Goal: Check status: Check status

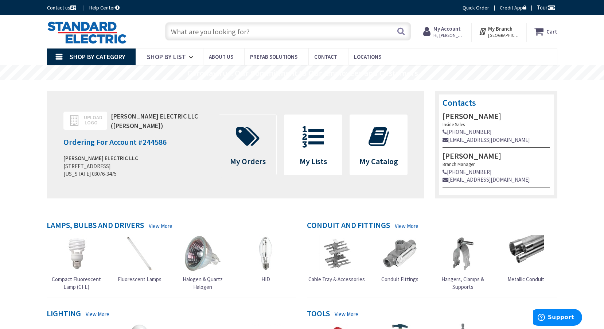
click at [254, 145] on icon at bounding box center [248, 137] width 31 height 22
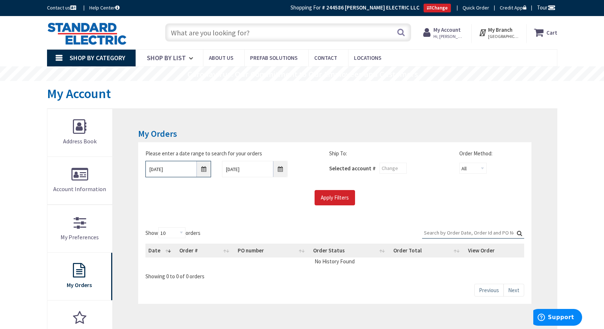
click at [184, 171] on input "[DATE]" at bounding box center [178, 169] width 66 height 16
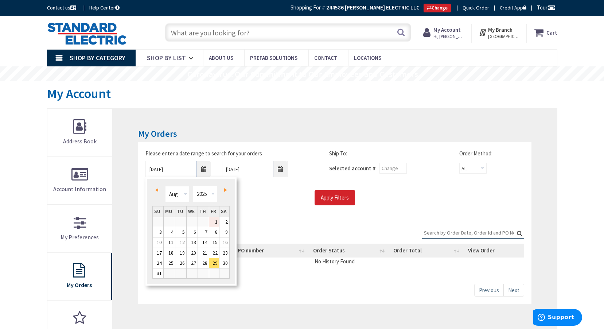
click at [215, 221] on link "1" at bounding box center [214, 222] width 10 height 10
type input "[DATE]"
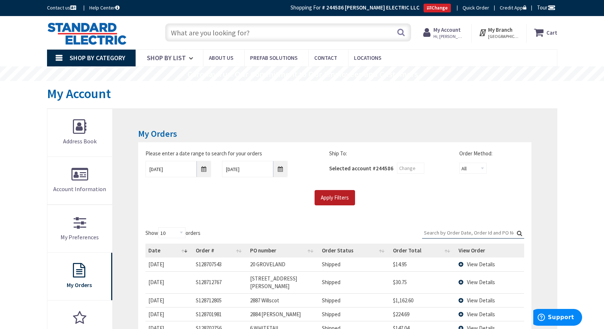
click at [339, 198] on input "Apply Filters" at bounding box center [335, 197] width 40 height 15
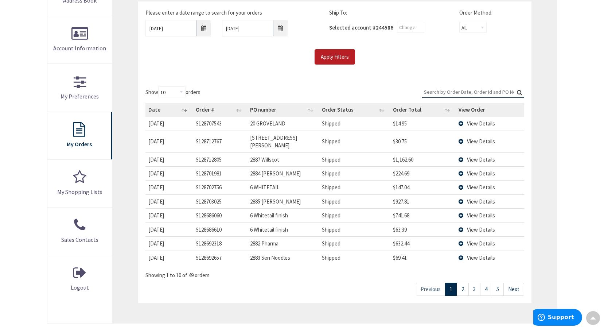
scroll to position [146, 0]
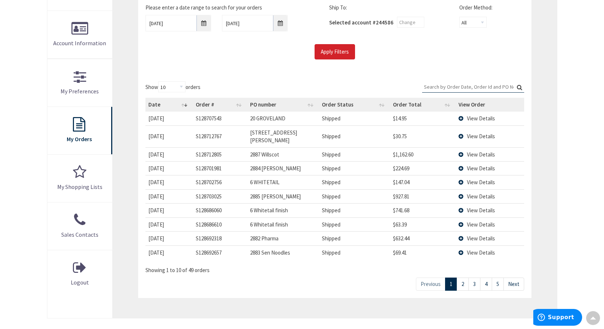
click at [453, 87] on input "Search:" at bounding box center [473, 86] width 102 height 11
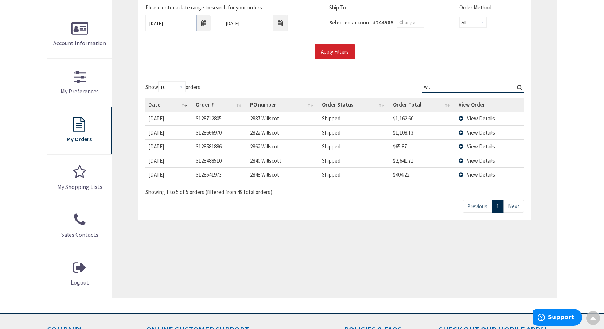
click at [462, 119] on td "View Details" at bounding box center [490, 118] width 68 height 13
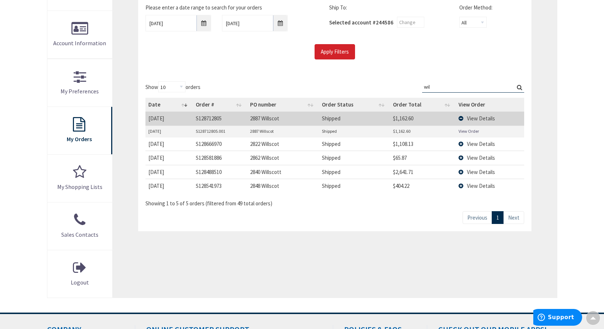
click at [462, 144] on td "View Details" at bounding box center [490, 144] width 68 height 14
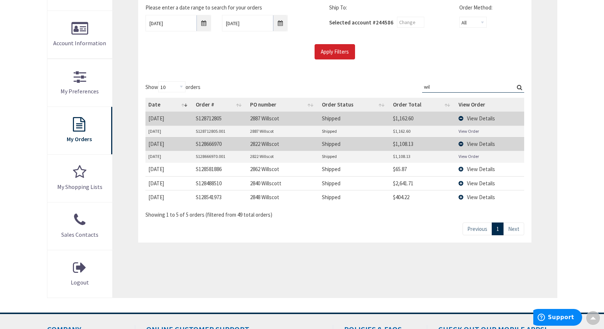
click at [460, 169] on td "View Details" at bounding box center [490, 169] width 68 height 14
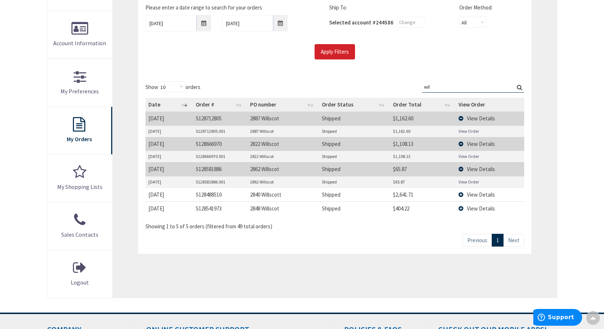
click at [461, 194] on td "View Details" at bounding box center [490, 194] width 68 height 14
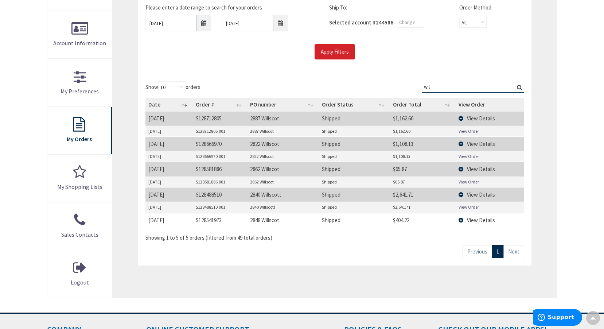
click at [461, 221] on td "View Details" at bounding box center [490, 220] width 68 height 14
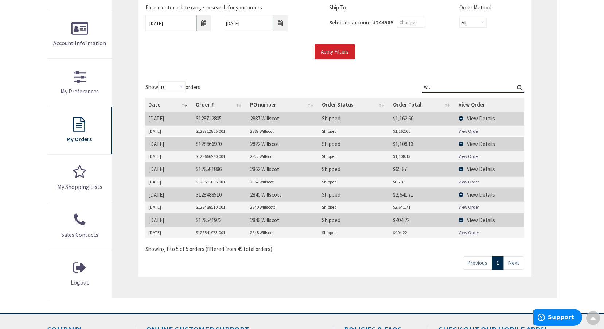
click at [472, 233] on link "View Order" at bounding box center [469, 232] width 20 height 6
click at [461, 220] on td "View Details" at bounding box center [490, 220] width 68 height 14
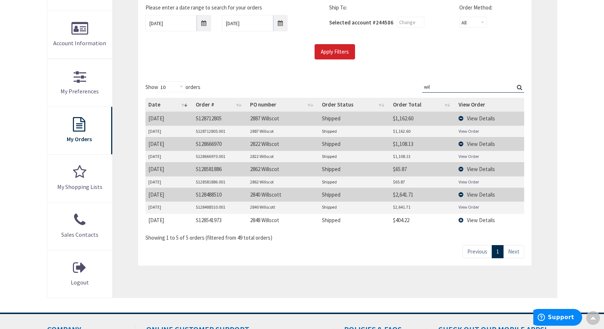
click at [463, 194] on td "View Details" at bounding box center [490, 194] width 68 height 14
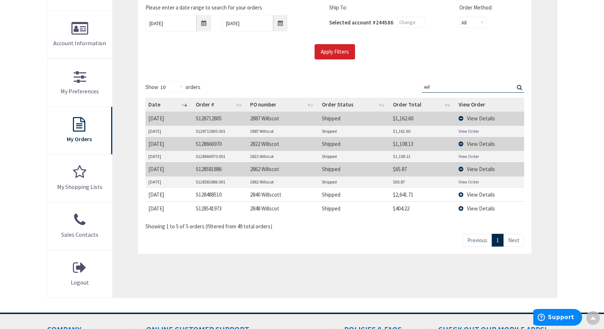
click at [462, 171] on td "View Details" at bounding box center [490, 169] width 68 height 14
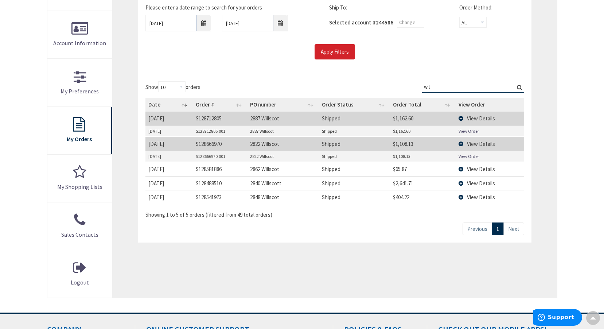
drag, startPoint x: 461, startPoint y: 145, endPoint x: 461, endPoint y: 140, distance: 5.1
click at [461, 145] on td "View Details" at bounding box center [490, 144] width 68 height 14
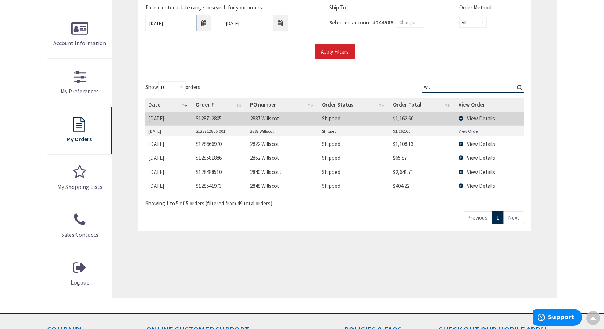
click at [461, 117] on td "View Details" at bounding box center [490, 118] width 68 height 13
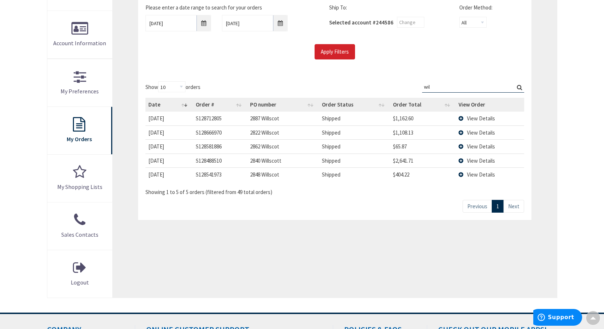
click at [441, 87] on input "wil" at bounding box center [473, 86] width 102 height 11
type input "w"
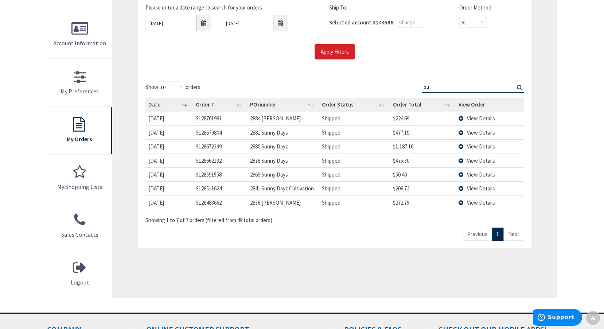
click at [211, 117] on td "S128701981" at bounding box center [220, 118] width 55 height 13
drag, startPoint x: 223, startPoint y: 119, endPoint x: 195, endPoint y: 121, distance: 28.1
click at [195, 121] on td "S128701981" at bounding box center [220, 118] width 55 height 13
click at [461, 117] on td "View Details" at bounding box center [490, 118] width 68 height 13
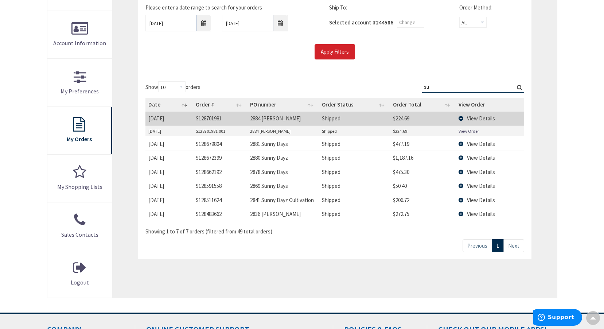
click at [461, 144] on td "View Details" at bounding box center [490, 144] width 68 height 14
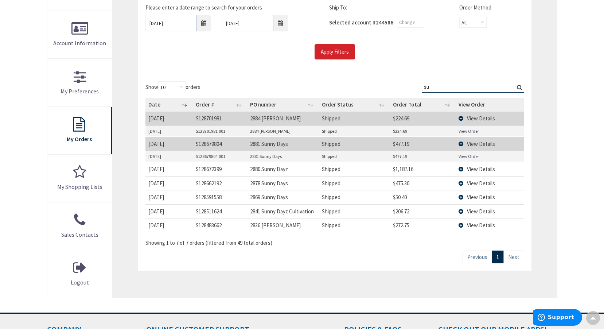
click at [461, 169] on td "View Details" at bounding box center [490, 169] width 68 height 14
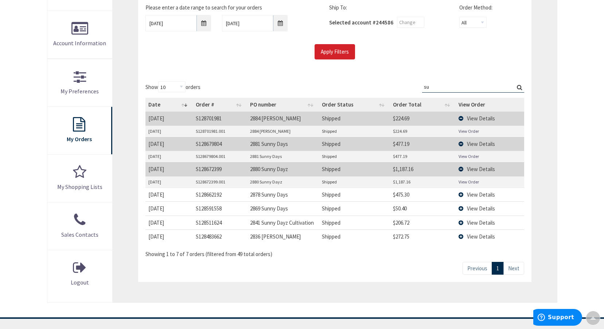
click at [461, 195] on td "View Details" at bounding box center [490, 194] width 68 height 14
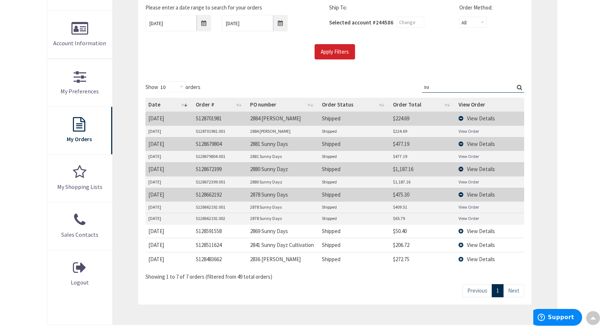
click at [460, 231] on td "View Details" at bounding box center [490, 231] width 68 height 14
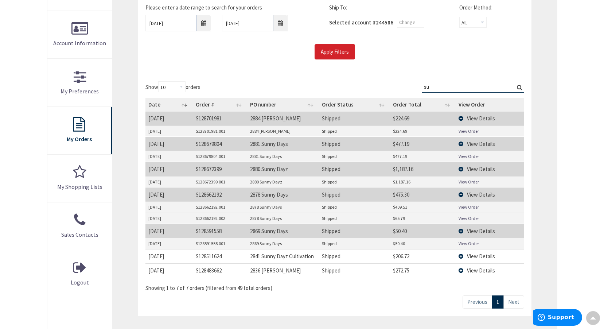
click at [460, 258] on td "View Details" at bounding box center [490, 256] width 68 height 14
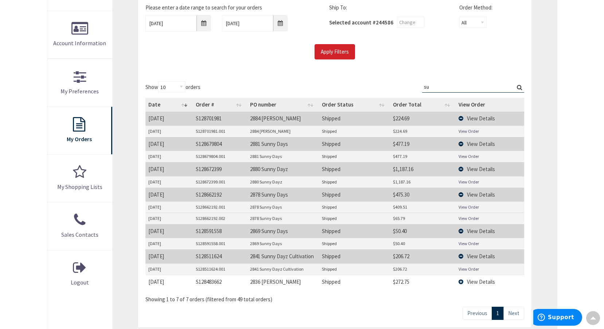
click at [463, 282] on td "View Details" at bounding box center [490, 281] width 68 height 14
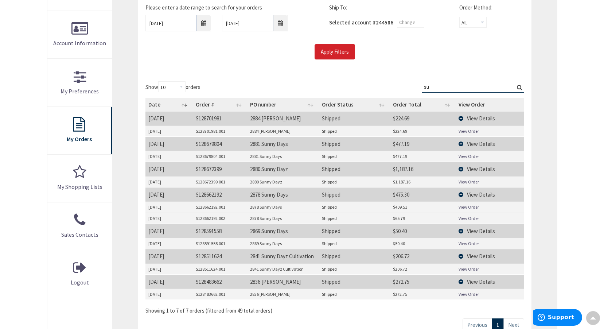
click at [462, 281] on td "View Details" at bounding box center [490, 281] width 68 height 14
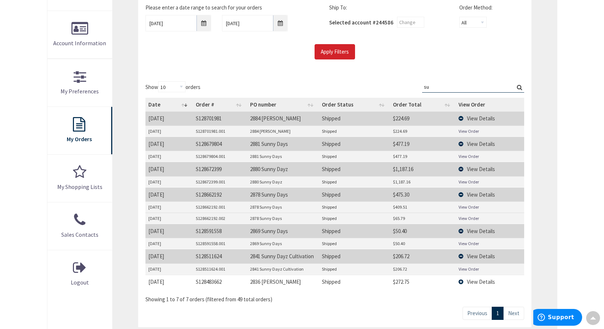
click at [461, 256] on td "View Details" at bounding box center [490, 256] width 68 height 14
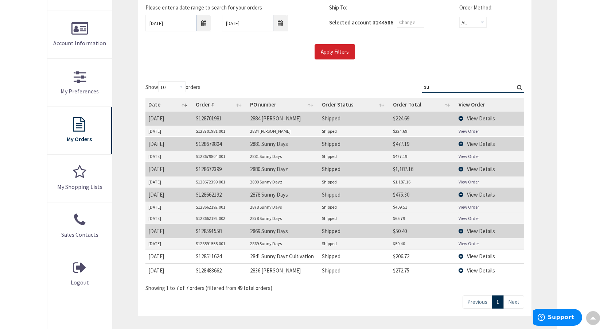
click at [460, 231] on td "View Details" at bounding box center [490, 231] width 68 height 14
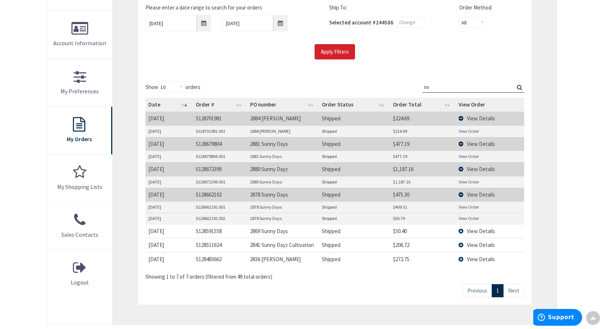
click at [462, 169] on td "View Details" at bounding box center [490, 169] width 68 height 14
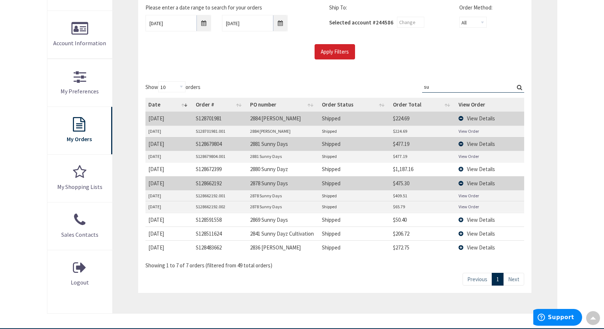
click at [461, 143] on td "View Details" at bounding box center [490, 144] width 68 height 14
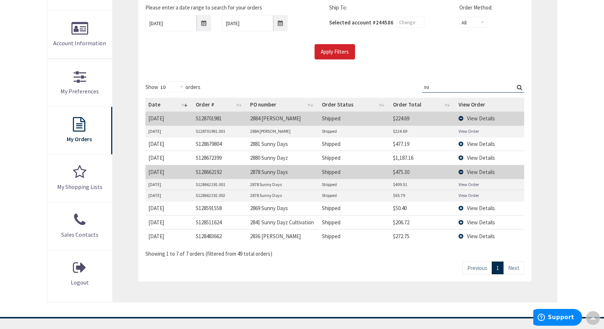
click at [462, 117] on td "View Details" at bounding box center [490, 118] width 68 height 13
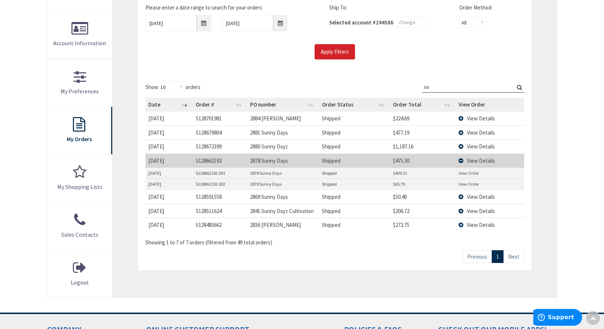
click at [461, 159] on td "View Details" at bounding box center [490, 160] width 68 height 14
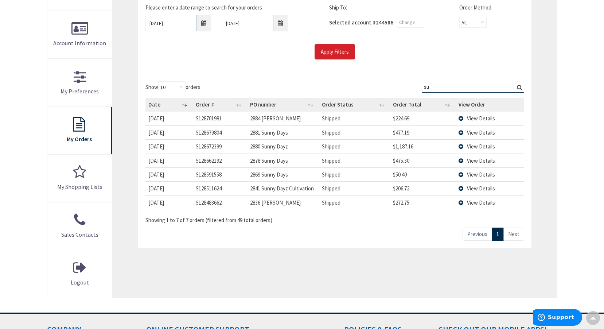
click at [440, 86] on input "su" at bounding box center [473, 86] width 102 height 11
type input "s"
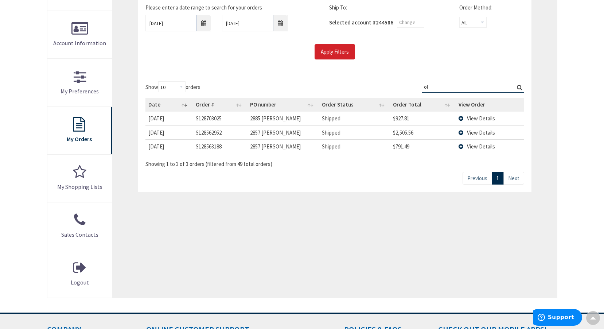
type input "o"
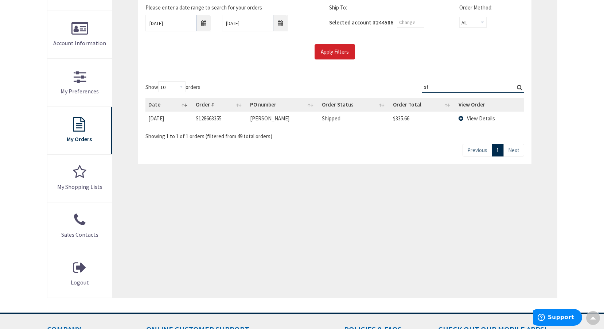
type input "s"
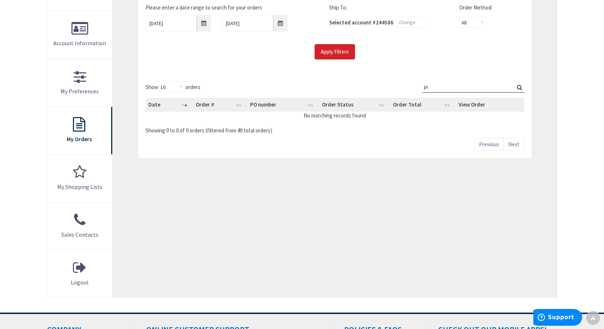
type input "p"
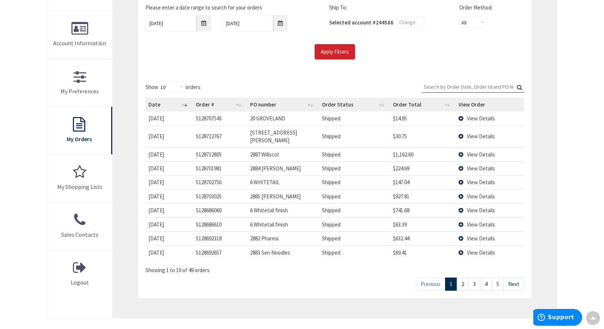
click at [476, 86] on input "Search:" at bounding box center [473, 86] width 102 height 11
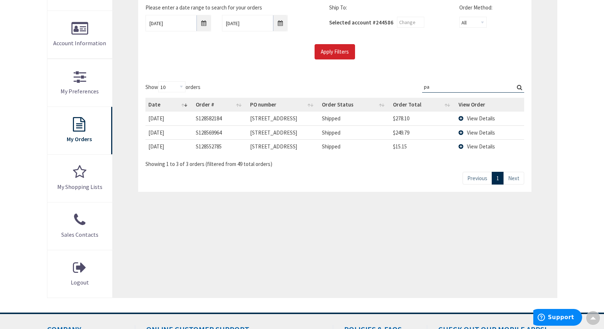
type input "p"
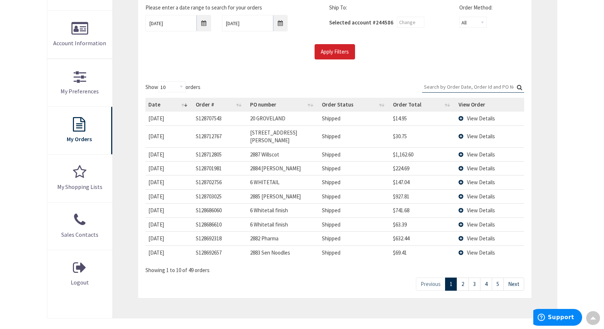
click at [450, 84] on input "Search:" at bounding box center [473, 86] width 102 height 11
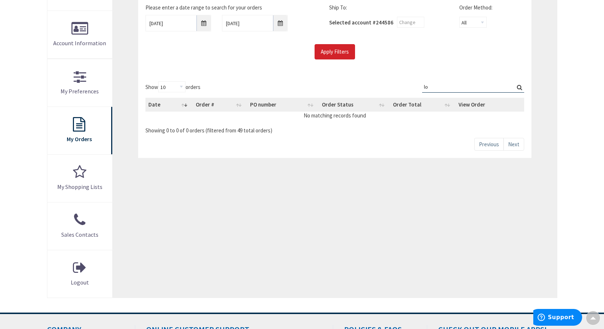
type input "l"
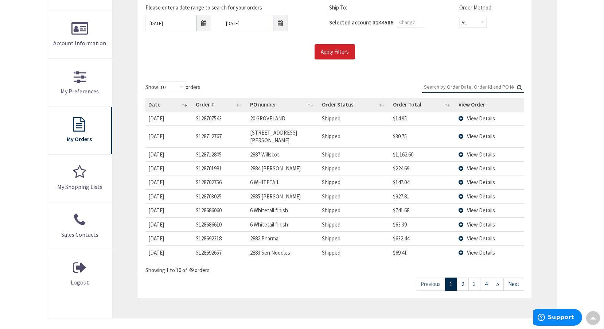
click at [456, 89] on input "Search:" at bounding box center [473, 86] width 102 height 11
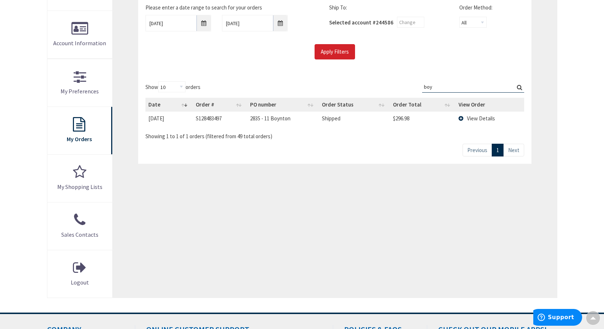
click at [462, 116] on td "View Details" at bounding box center [490, 118] width 68 height 13
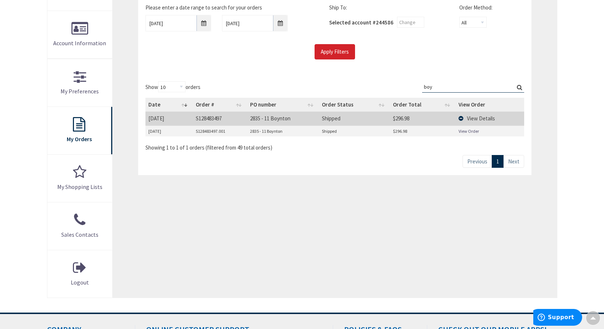
click at [441, 90] on input "boy" at bounding box center [473, 86] width 102 height 11
type input "b"
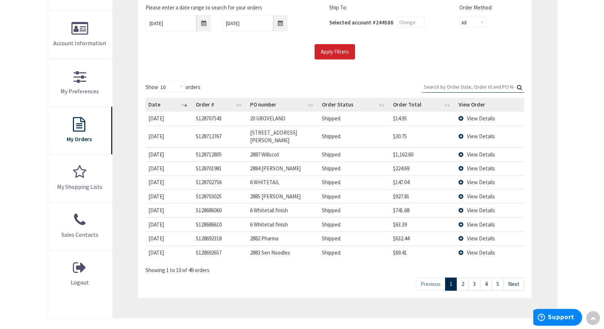
click at [456, 86] on input "Search:" at bounding box center [473, 86] width 102 height 11
type input "p"
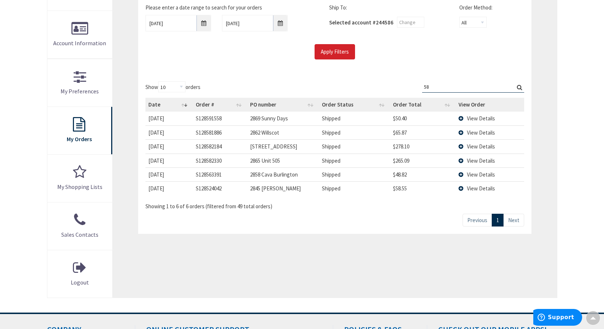
type input "5"
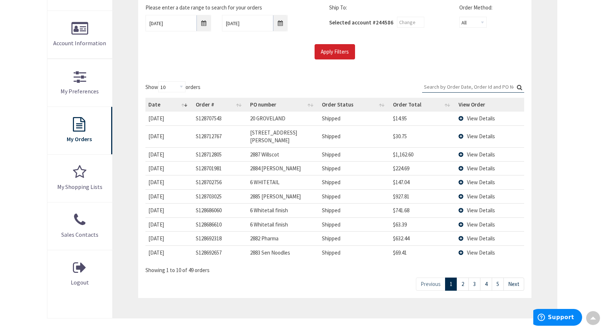
click at [442, 85] on input "Search:" at bounding box center [473, 86] width 102 height 11
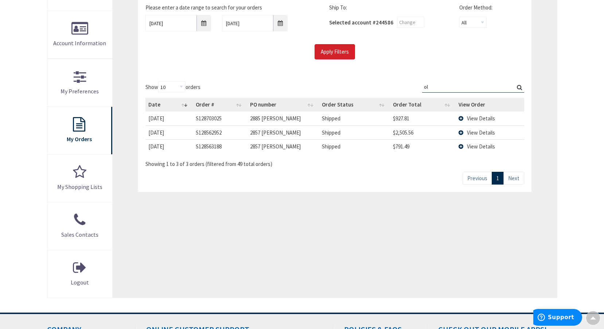
click at [460, 116] on td "View Details" at bounding box center [490, 118] width 68 height 13
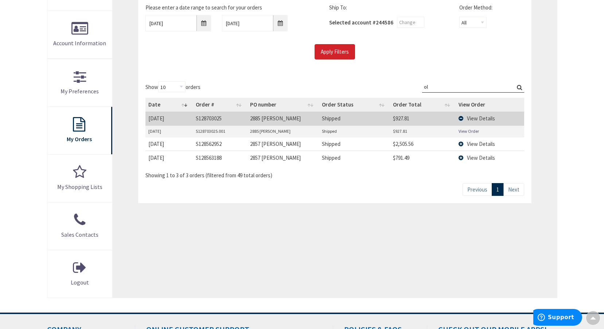
click at [461, 143] on td "View Details" at bounding box center [490, 144] width 68 height 14
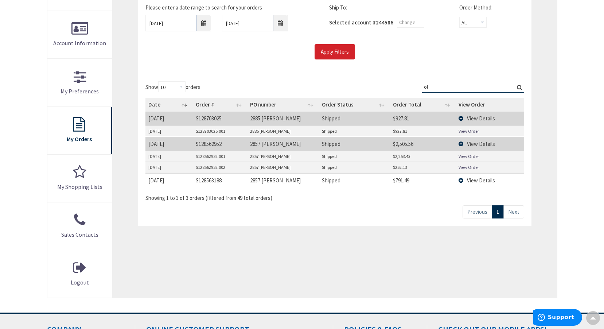
click at [462, 179] on td "View Details" at bounding box center [490, 180] width 68 height 14
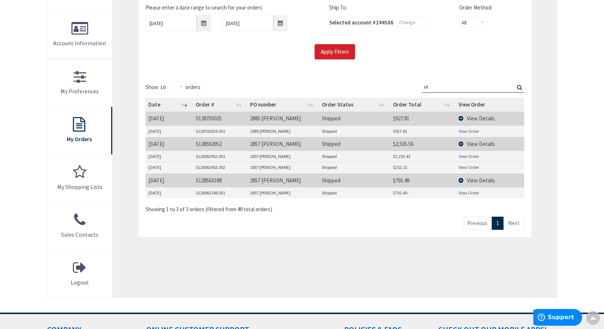
click at [463, 117] on td "View Details" at bounding box center [490, 118] width 68 height 13
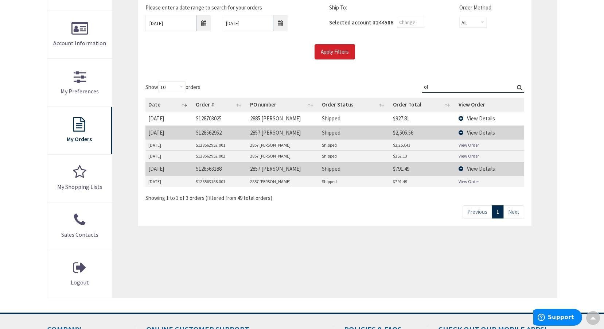
click at [463, 170] on td "View Details" at bounding box center [490, 168] width 68 height 14
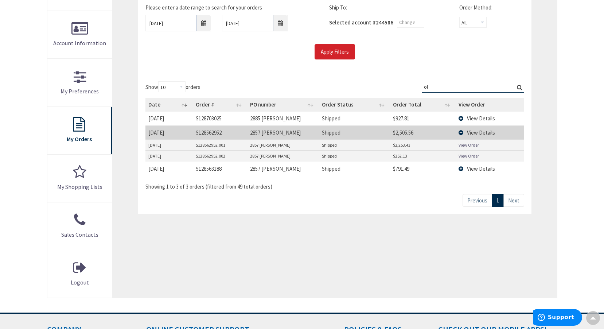
click at [462, 133] on td "View Details" at bounding box center [490, 132] width 68 height 14
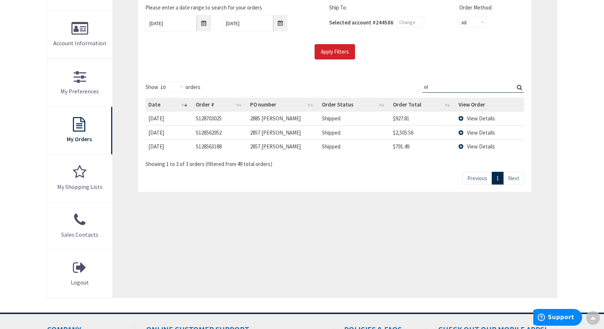
click at [444, 87] on input "ol" at bounding box center [473, 86] width 102 height 11
type input "o"
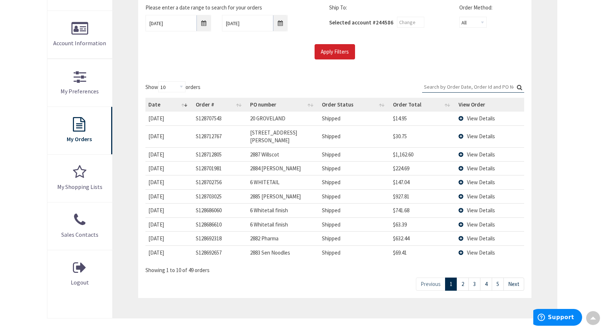
click at [468, 87] on input "Search:" at bounding box center [473, 86] width 102 height 11
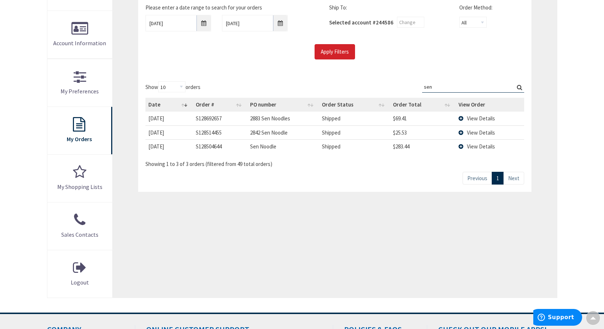
type input "sen"
click at [177, 24] on input "[DATE]" at bounding box center [178, 23] width 66 height 16
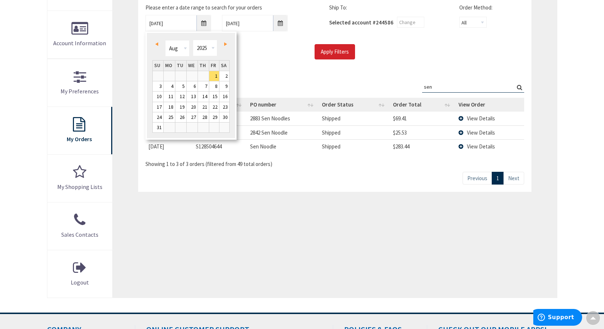
click at [156, 45] on span "Prev" at bounding box center [156, 44] width 3 height 4
click at [157, 74] on link "1" at bounding box center [158, 76] width 11 height 10
type input "[DATE]"
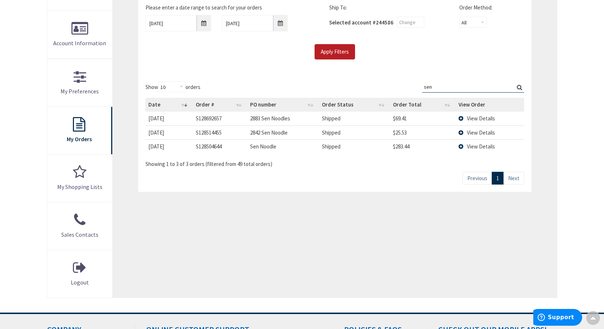
click at [328, 50] on input "Apply Filters" at bounding box center [335, 51] width 40 height 15
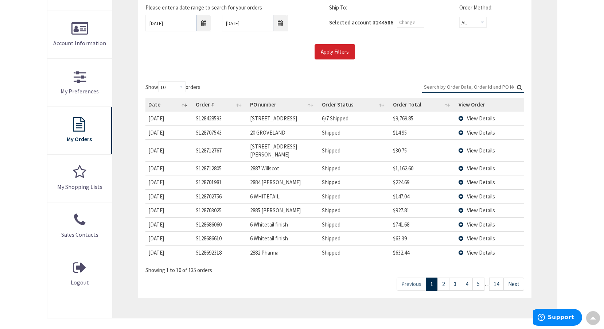
click at [446, 85] on input "Search:" at bounding box center [473, 86] width 102 height 11
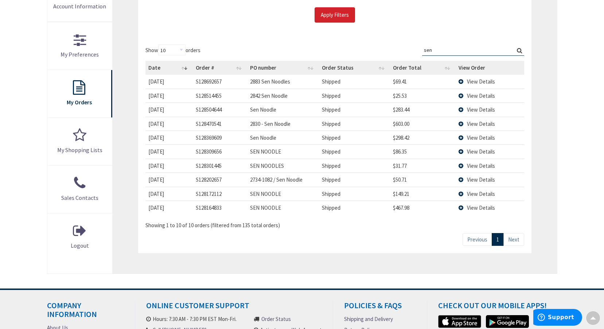
scroll to position [182, 0]
click at [463, 82] on td "View Details" at bounding box center [490, 81] width 68 height 13
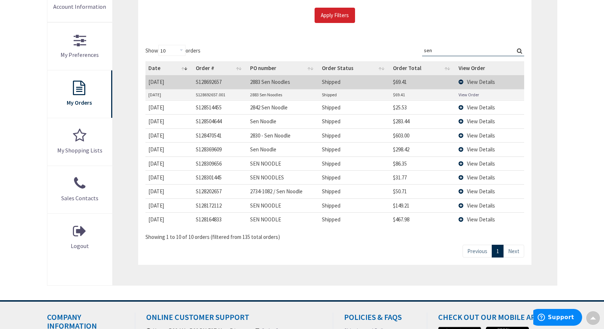
click at [463, 108] on td "View Details" at bounding box center [490, 107] width 68 height 14
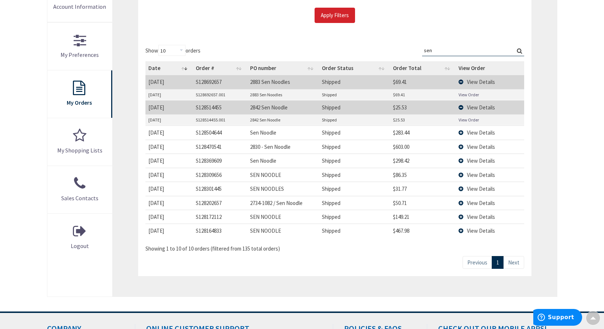
click at [460, 81] on td "View Details" at bounding box center [490, 81] width 68 height 13
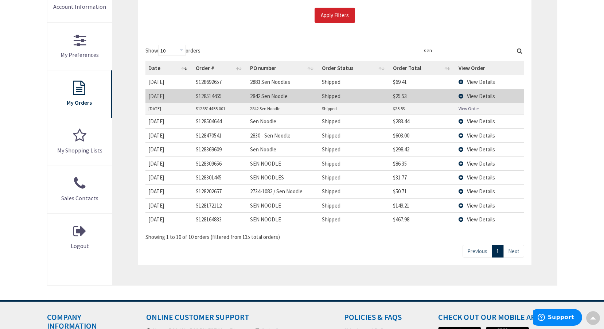
click at [461, 95] on td "View Details" at bounding box center [490, 96] width 68 height 14
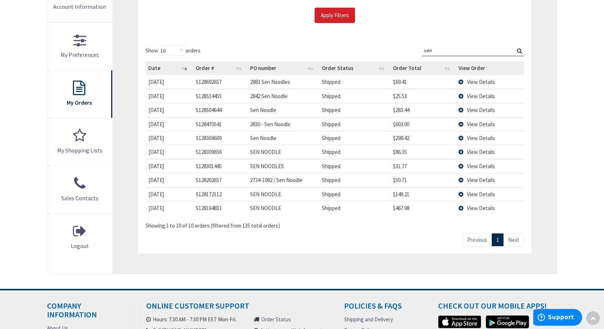
click at [463, 110] on td "View Details" at bounding box center [490, 110] width 68 height 14
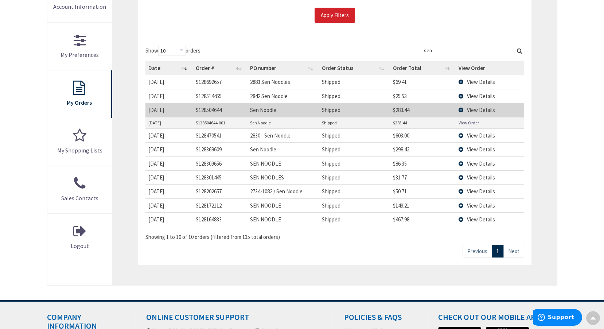
click at [461, 110] on td "View Details" at bounding box center [490, 110] width 68 height 14
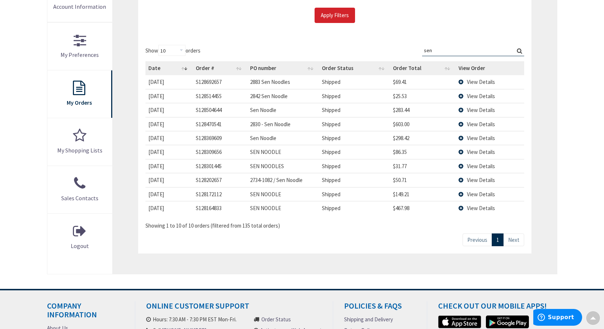
click at [461, 124] on td "View Details" at bounding box center [490, 124] width 68 height 14
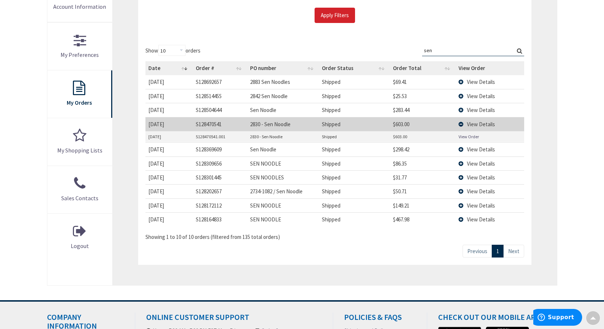
click at [461, 124] on td "View Details" at bounding box center [490, 124] width 68 height 14
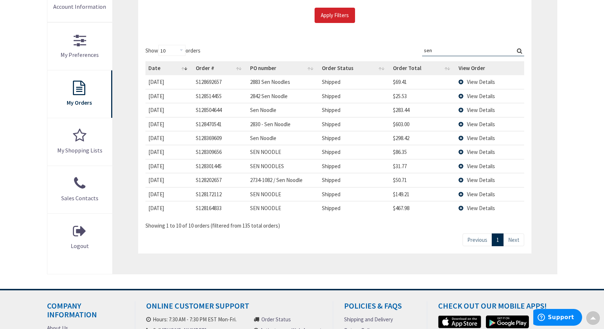
click at [461, 137] on td "View Details" at bounding box center [490, 138] width 68 height 14
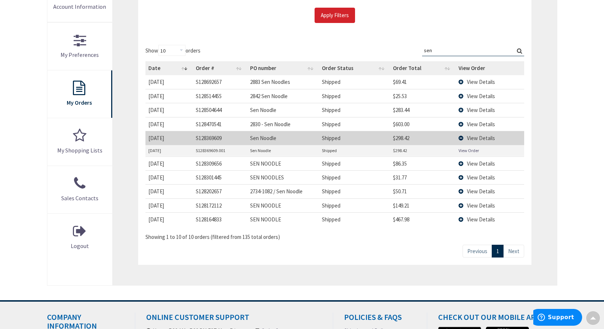
click at [461, 137] on td "View Details" at bounding box center [490, 138] width 68 height 14
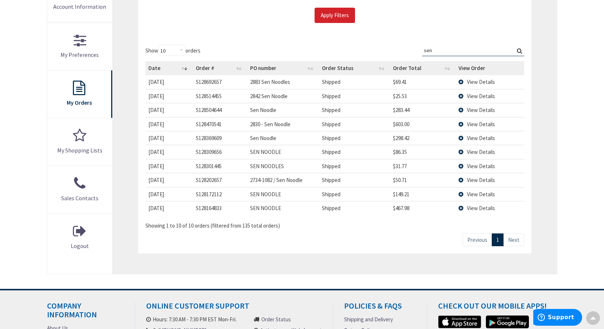
click at [460, 152] on td "View Details" at bounding box center [490, 152] width 68 height 14
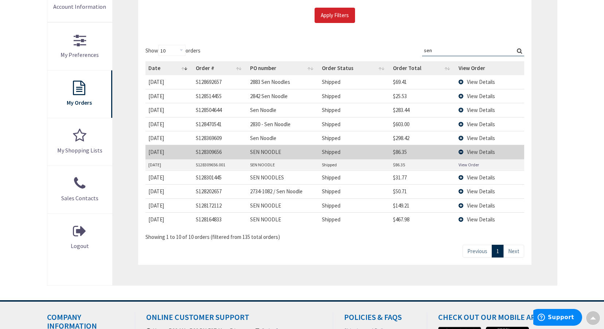
click at [462, 151] on td "View Details" at bounding box center [490, 152] width 68 height 14
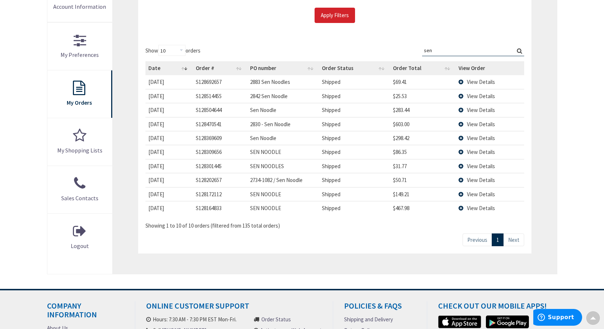
click at [460, 165] on td "View Details" at bounding box center [490, 166] width 68 height 14
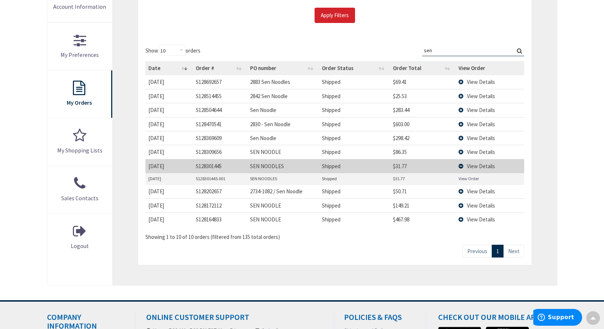
click at [462, 164] on td "View Details" at bounding box center [490, 166] width 68 height 14
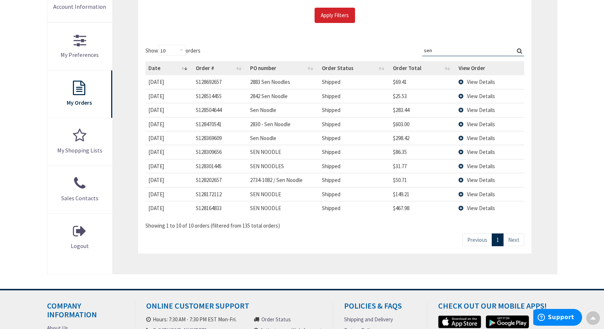
click at [463, 181] on td "View Details" at bounding box center [490, 180] width 68 height 14
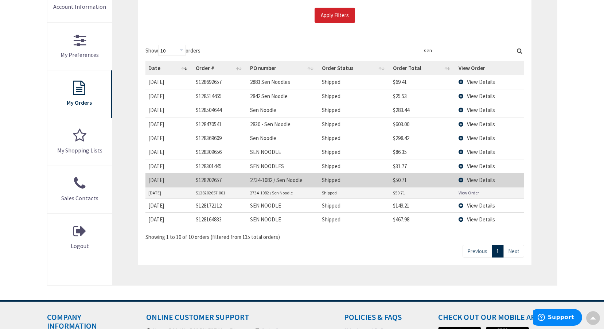
click at [461, 179] on td "View Details" at bounding box center [490, 180] width 68 height 14
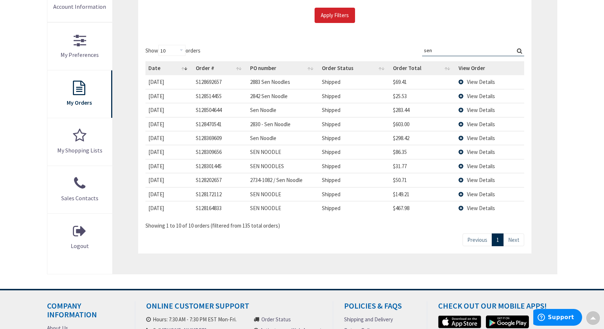
click at [461, 194] on td "View Details" at bounding box center [490, 194] width 68 height 14
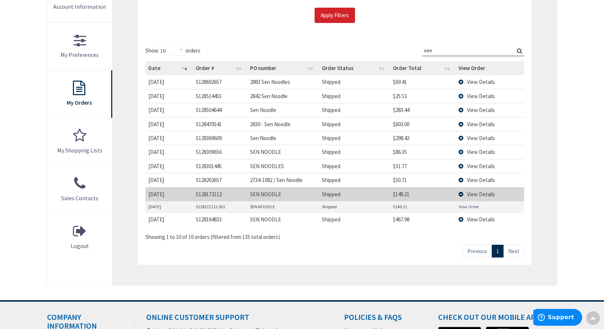
click at [460, 194] on td "View Details" at bounding box center [490, 194] width 68 height 14
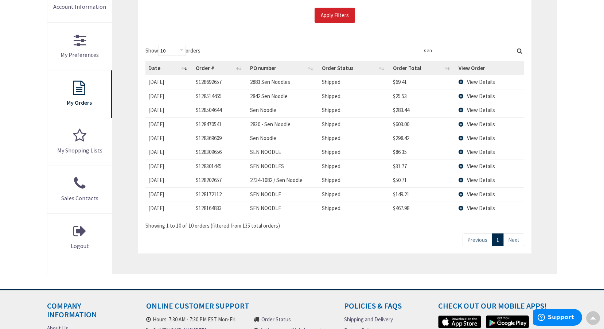
click at [461, 207] on td "View Details" at bounding box center [490, 208] width 68 height 14
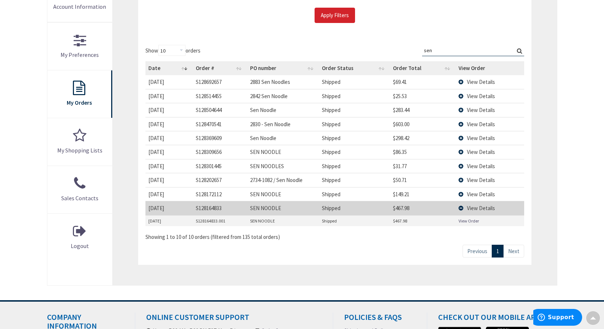
click at [461, 50] on input "sen" at bounding box center [473, 50] width 102 height 11
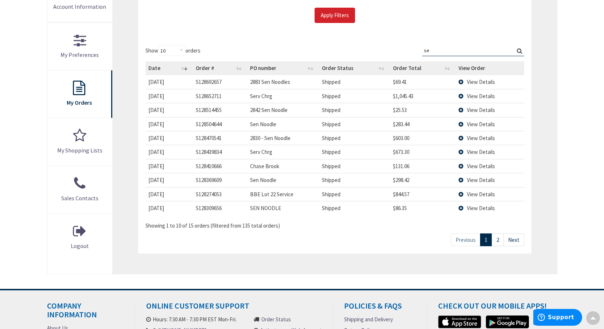
type input "s"
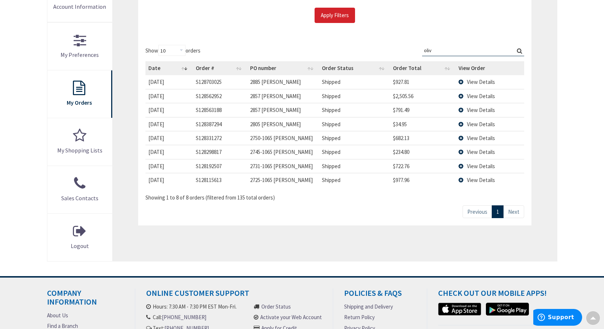
click at [462, 179] on td "View Details" at bounding box center [490, 180] width 68 height 14
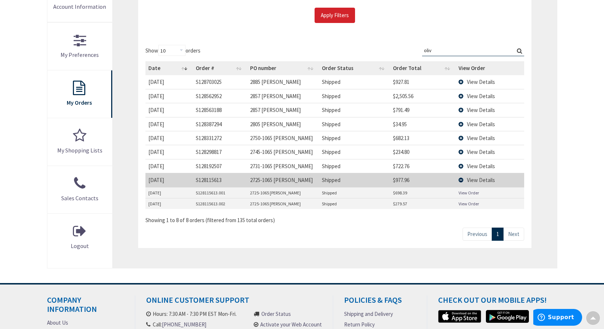
click at [463, 179] on td "View Details" at bounding box center [490, 180] width 68 height 14
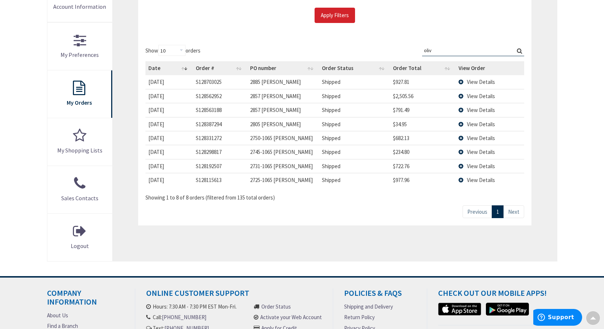
click at [461, 151] on td "View Details" at bounding box center [490, 152] width 68 height 14
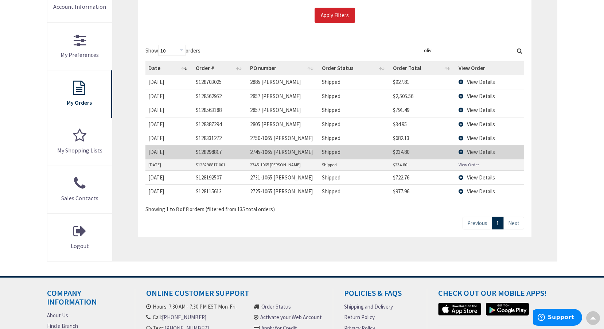
click at [461, 137] on td "View Details" at bounding box center [490, 138] width 68 height 14
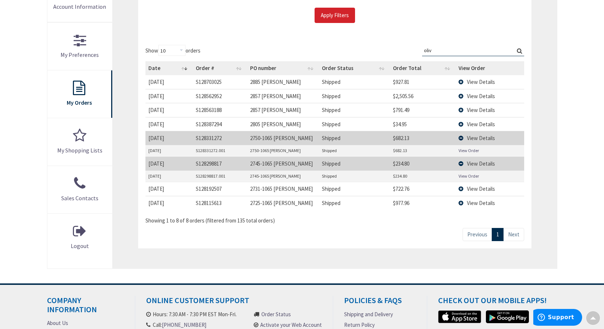
click at [463, 123] on td "View Details" at bounding box center [490, 124] width 68 height 14
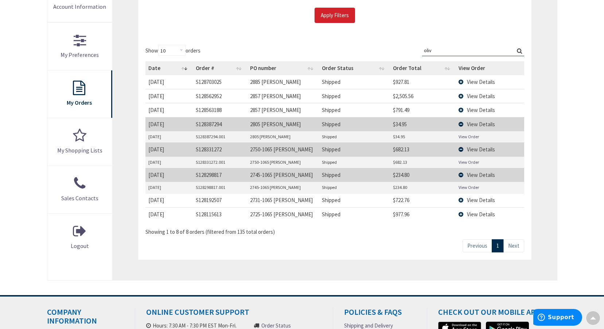
click at [462, 109] on td "View Details" at bounding box center [490, 110] width 68 height 14
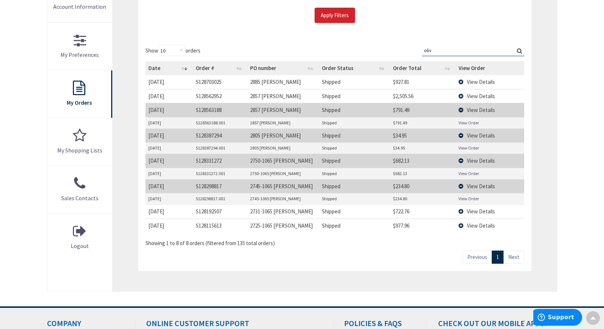
click at [462, 109] on td "View Details" at bounding box center [490, 110] width 68 height 14
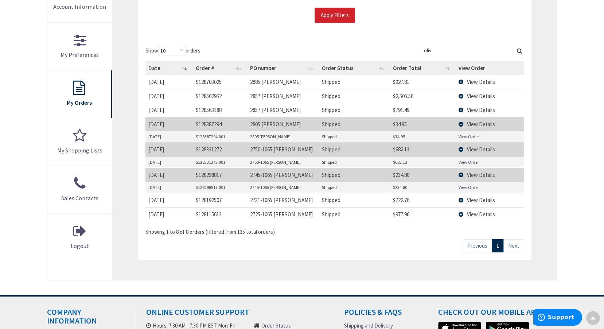
click at [462, 94] on td "View Details" at bounding box center [490, 96] width 68 height 14
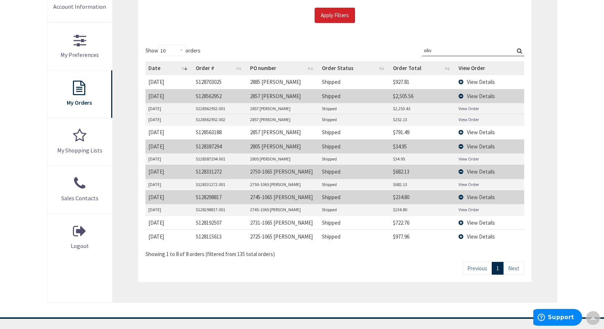
click at [459, 95] on td "View Details" at bounding box center [490, 96] width 68 height 14
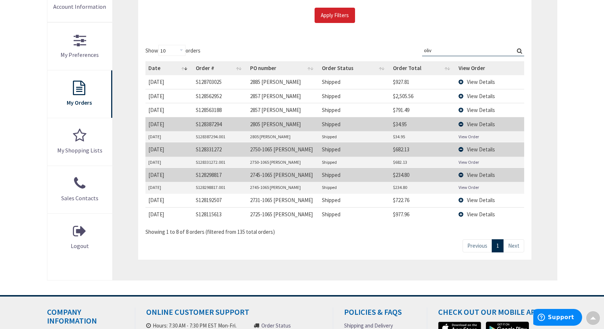
click at [461, 123] on td "View Details" at bounding box center [490, 124] width 68 height 14
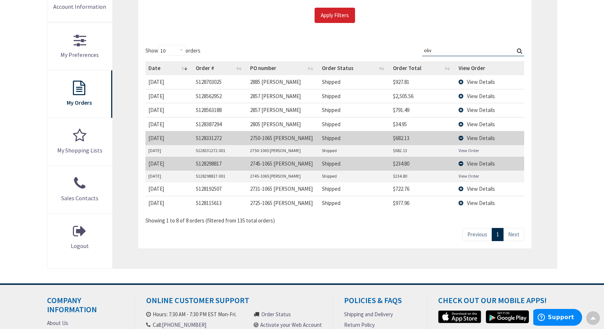
click at [461, 139] on td "View Details" at bounding box center [490, 138] width 68 height 14
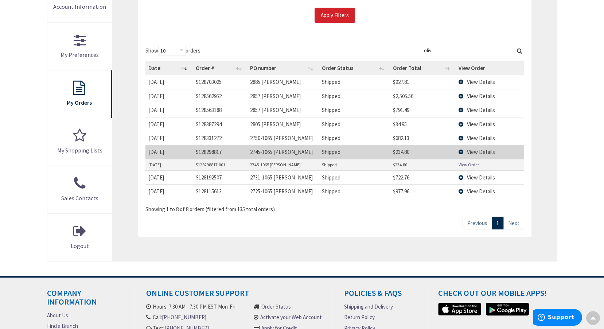
click at [470, 53] on input "oliv" at bounding box center [473, 50] width 102 height 11
type input "o"
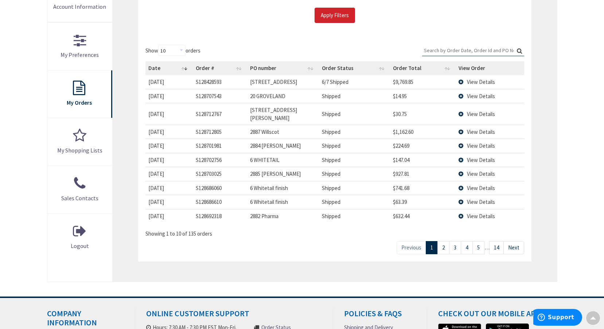
click at [478, 51] on input "Search:" at bounding box center [473, 50] width 102 height 11
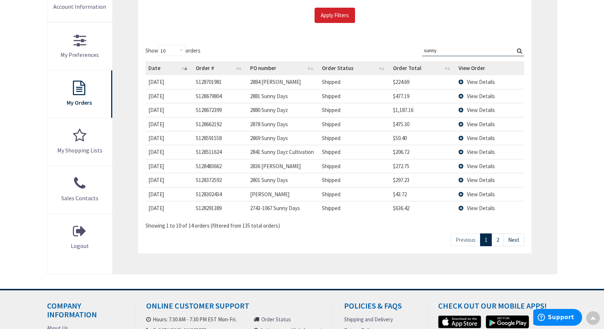
click at [461, 179] on td "View Details" at bounding box center [490, 180] width 68 height 14
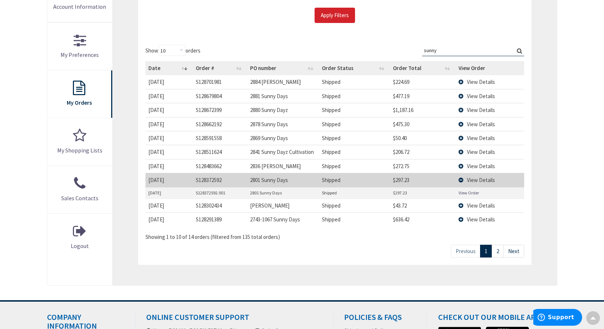
click at [461, 205] on td "View Details" at bounding box center [490, 205] width 68 height 14
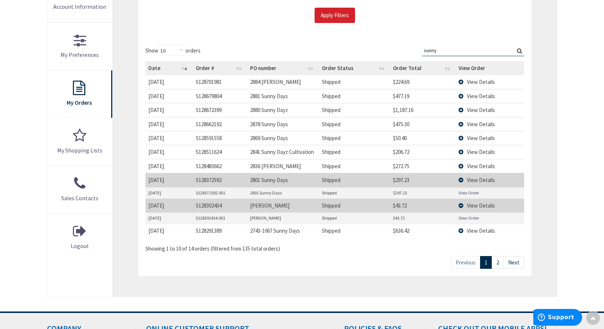
click at [460, 229] on td "View Details" at bounding box center [490, 230] width 68 height 14
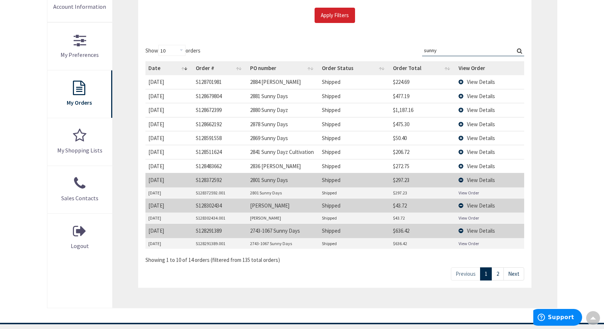
click at [462, 179] on td "View Details" at bounding box center [490, 180] width 68 height 14
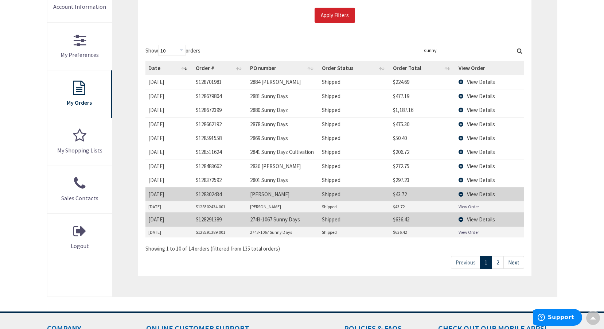
click at [462, 195] on td "View Details" at bounding box center [490, 194] width 68 height 14
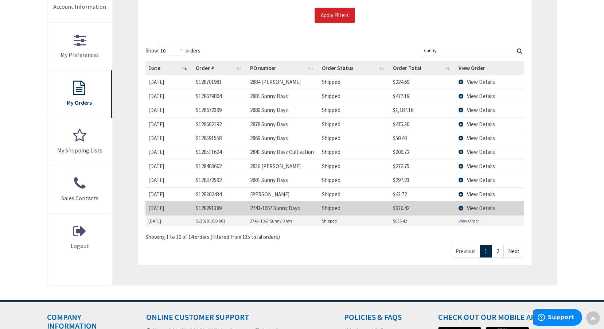
click at [463, 207] on td "View Details" at bounding box center [490, 208] width 68 height 14
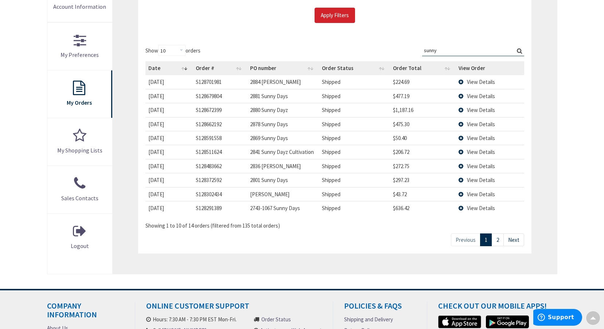
click at [448, 52] on input "sunny" at bounding box center [473, 50] width 102 height 11
type input "s"
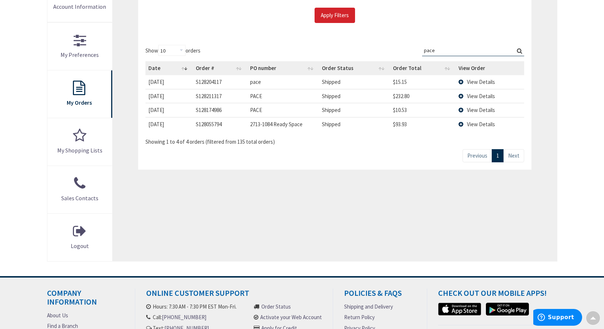
click at [463, 124] on td "View Details" at bounding box center [490, 124] width 68 height 14
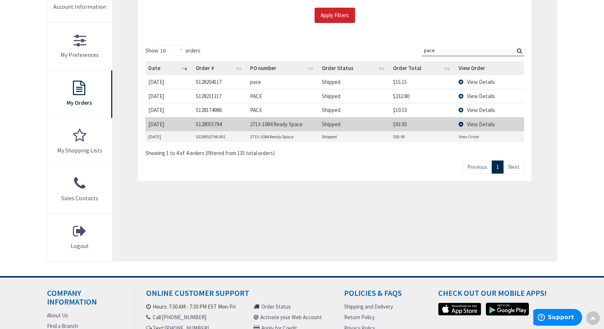
click at [453, 43] on div "Show 10 25 50 100 orders Search: pace Date Order # PO number Order Status Order…" at bounding box center [334, 109] width 393 height 143
click at [456, 50] on input "pace" at bounding box center [473, 50] width 102 height 11
type input "p"
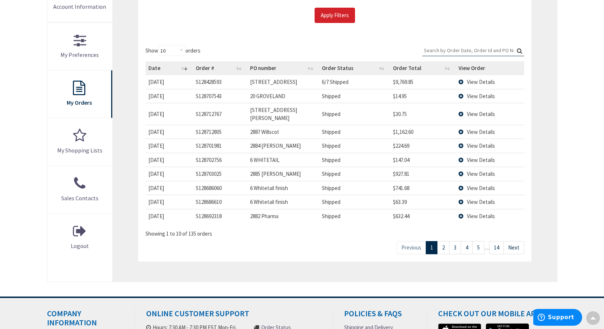
click at [471, 48] on input "Search:" at bounding box center [473, 50] width 102 height 11
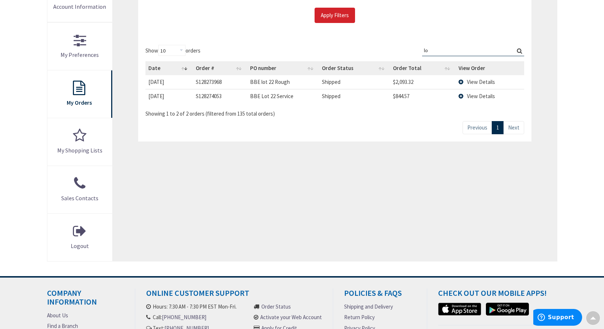
type input "l"
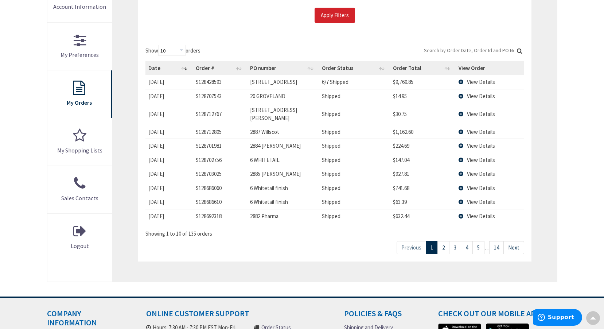
click at [459, 51] on input "Search:" at bounding box center [473, 50] width 102 height 11
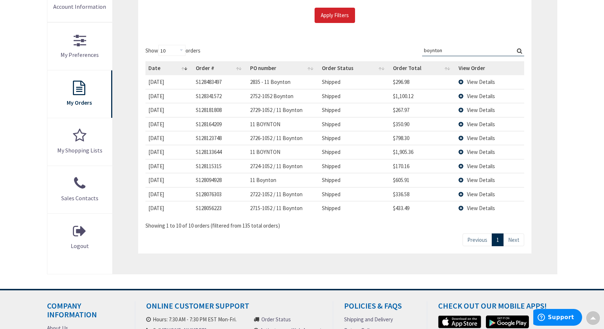
type input "boynton"
click at [463, 207] on td "View Details" at bounding box center [490, 208] width 68 height 14
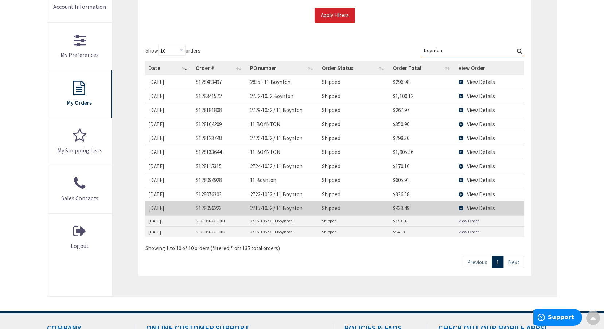
click at [461, 205] on td "View Details" at bounding box center [490, 208] width 68 height 14
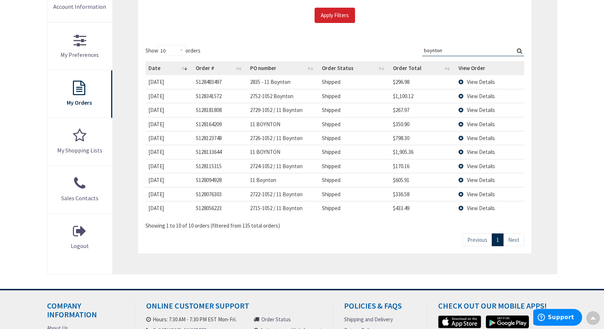
click at [461, 165] on td "View Details" at bounding box center [490, 166] width 68 height 14
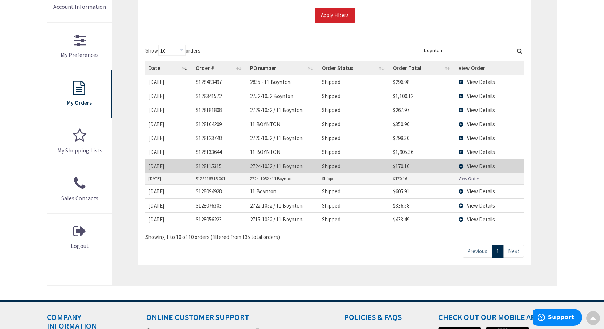
click at [461, 151] on td "View Details" at bounding box center [490, 152] width 68 height 14
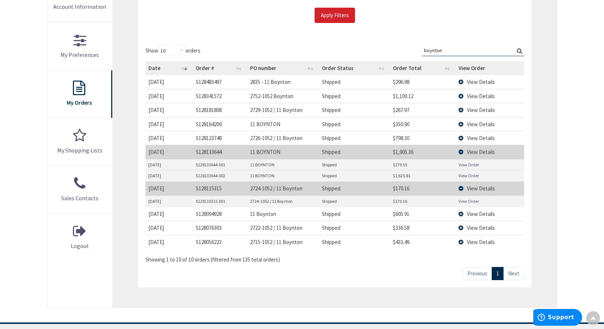
click at [461, 139] on td "View Details" at bounding box center [490, 138] width 68 height 14
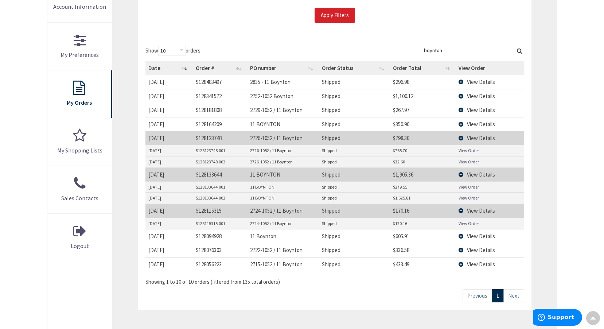
click at [461, 123] on td "View Details" at bounding box center [490, 124] width 68 height 14
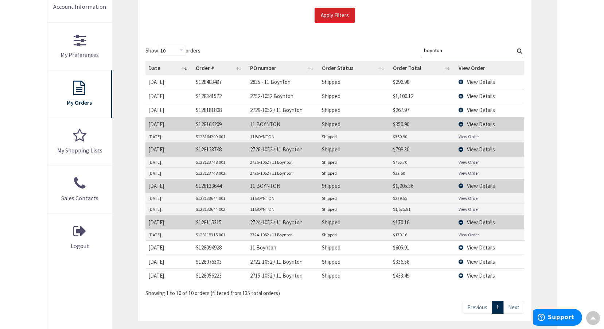
click at [461, 110] on td "View Details" at bounding box center [490, 110] width 68 height 14
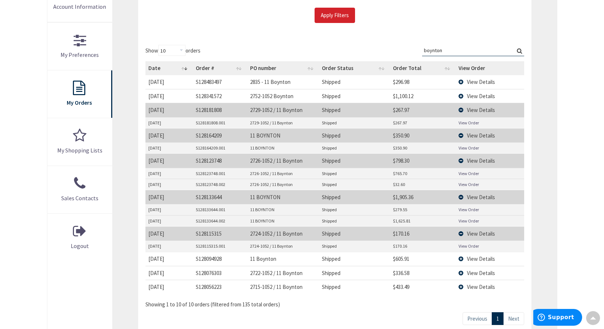
click at [461, 94] on td "View Details" at bounding box center [490, 96] width 68 height 14
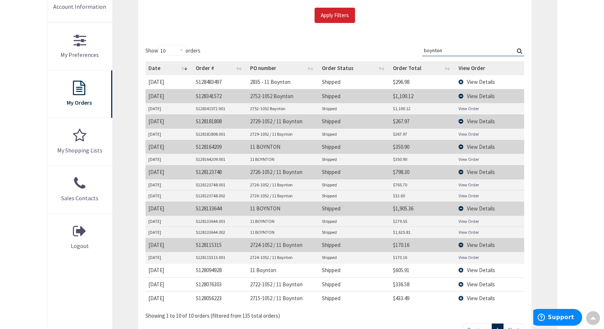
click at [460, 95] on td "View Details" at bounding box center [490, 96] width 68 height 14
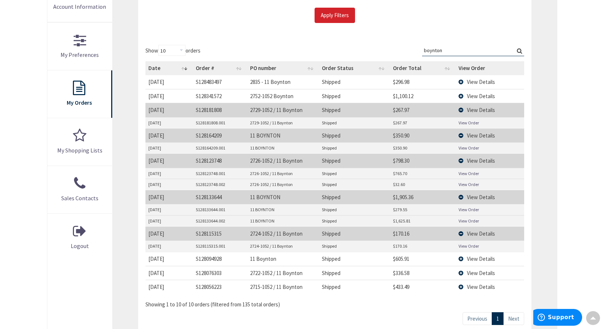
click at [461, 110] on td "View Details" at bounding box center [490, 110] width 68 height 14
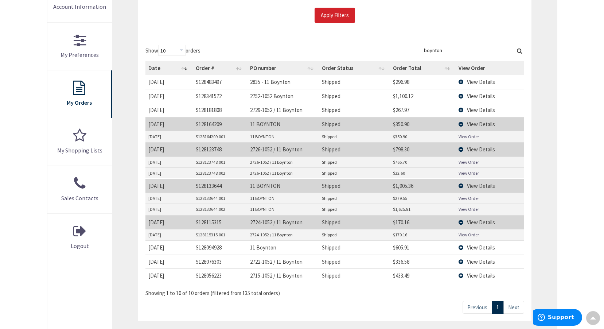
click at [462, 124] on td "View Details" at bounding box center [490, 124] width 68 height 14
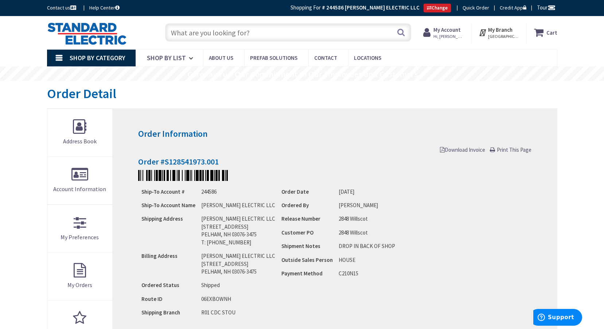
click at [510, 148] on span "Print This Page" at bounding box center [514, 149] width 35 height 7
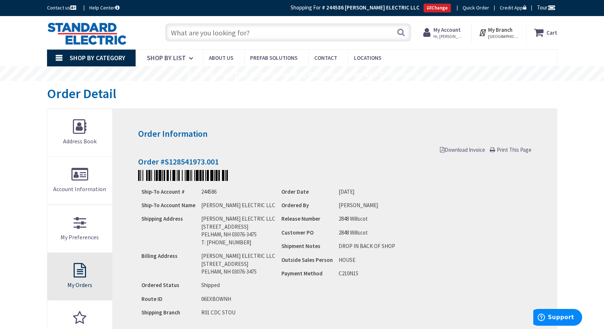
click at [518, 148] on span "Print This Page" at bounding box center [514, 149] width 35 height 7
